Goal: Navigation & Orientation: Find specific page/section

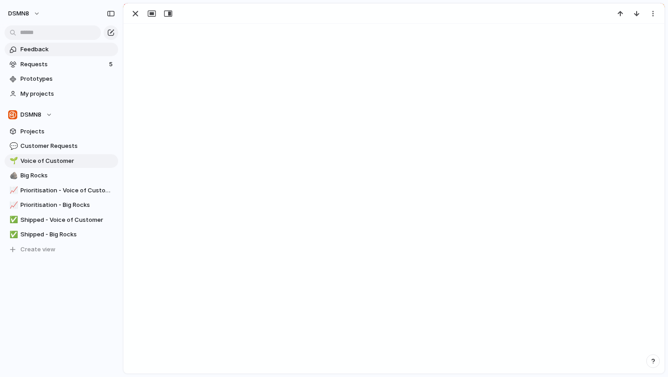
click at [76, 52] on span "Feedback" at bounding box center [67, 49] width 94 height 9
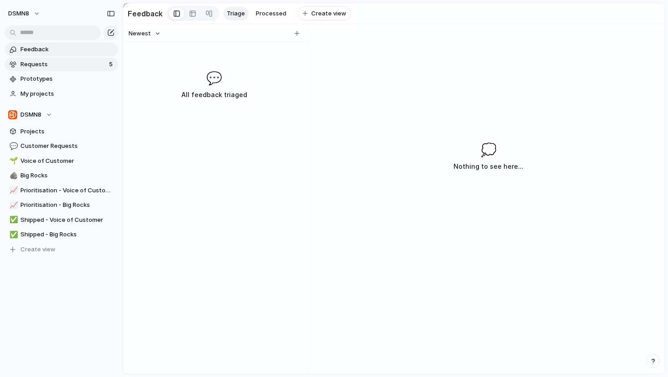
click at [78, 68] on span "Requests" at bounding box center [63, 64] width 86 height 9
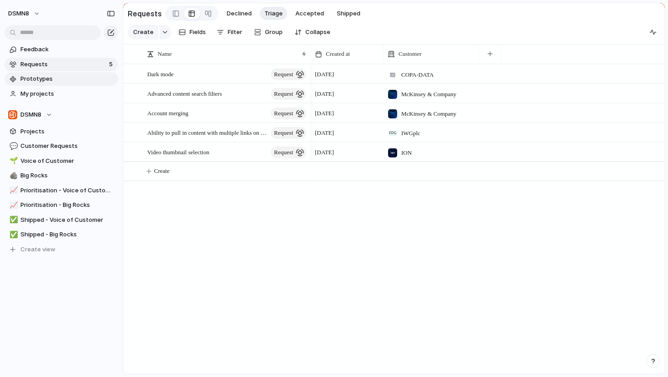
click at [71, 78] on span "Prototypes" at bounding box center [67, 78] width 94 height 9
click at [62, 95] on span "My projects" at bounding box center [67, 93] width 94 height 9
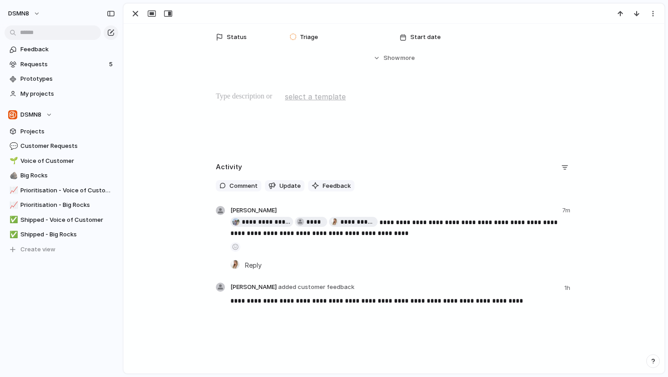
scroll to position [86, 0]
